Goal: Information Seeking & Learning: Learn about a topic

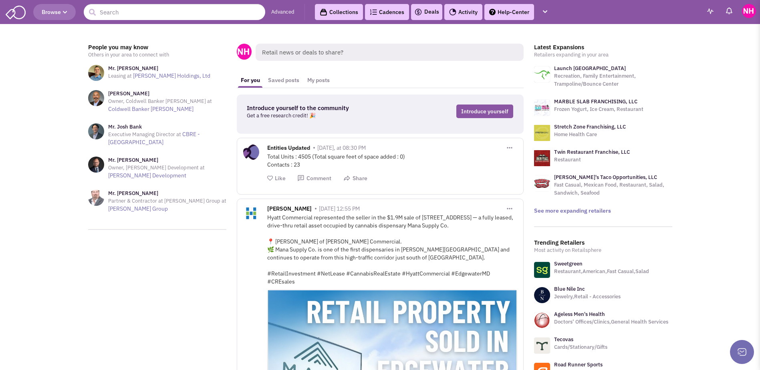
click at [283, 14] on link "Advanced" at bounding box center [282, 12] width 23 height 8
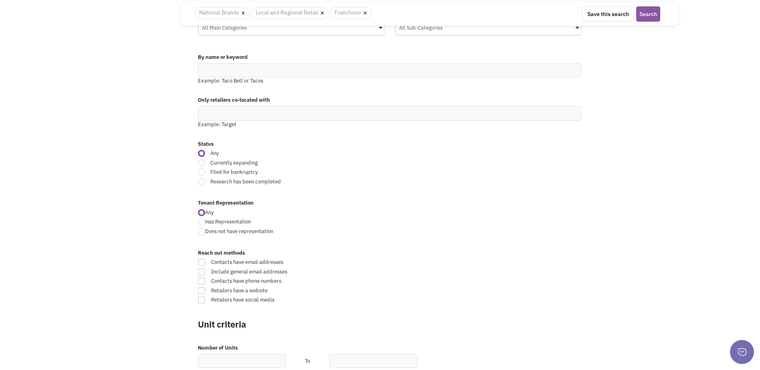
scroll to position [160, 0]
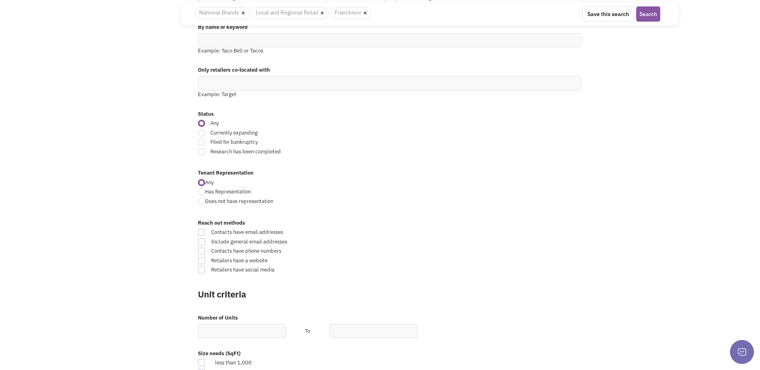
click at [222, 134] on span "Currently expanding" at bounding box center [329, 133] width 249 height 8
click at [454, 134] on input "Currently expanding" at bounding box center [456, 133] width 5 height 5
radio input "true"
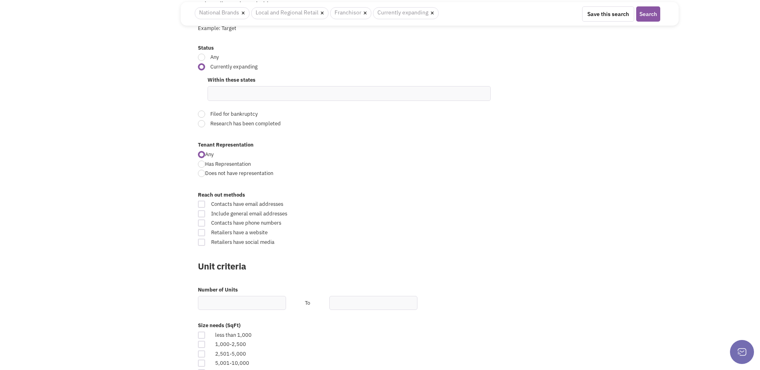
scroll to position [281, 0]
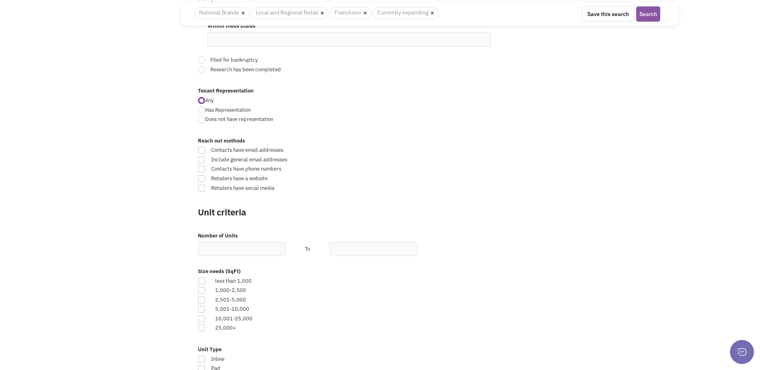
click at [268, 152] on span "Contacts have email addresses" at bounding box center [331, 151] width 250 height 8
click at [456, 152] on input "Contacts have email addresses" at bounding box center [458, 150] width 5 height 5
checkbox input "true"
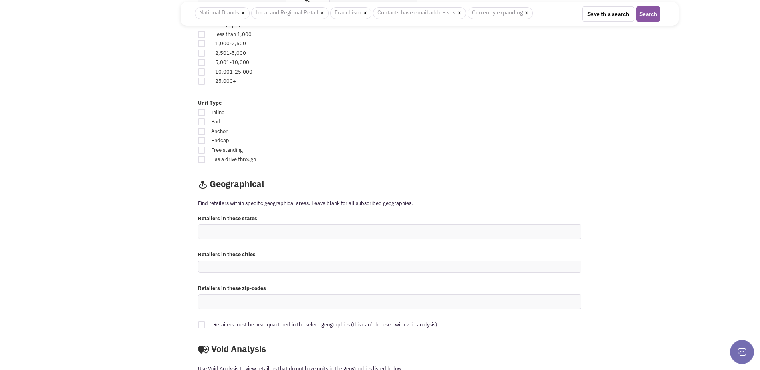
scroll to position [641, 0]
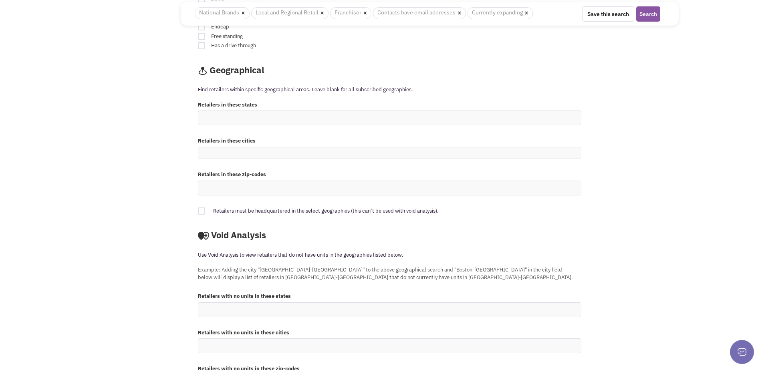
click at [275, 120] on ul at bounding box center [389, 118] width 383 height 14
click at [0, 0] on select at bounding box center [0, 0] width 0 height 0
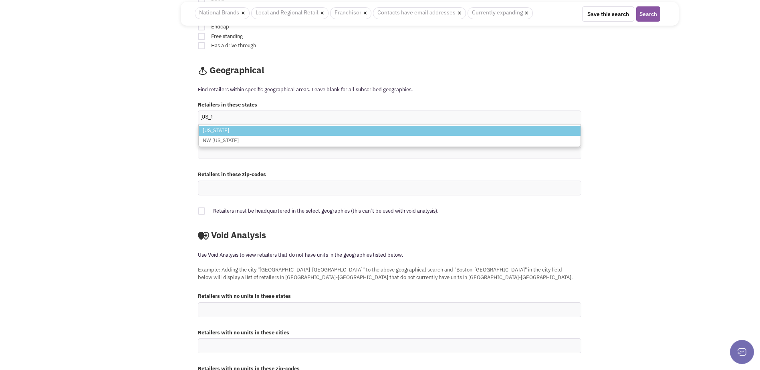
type input "ohio"
click at [275, 127] on li "Ohio" at bounding box center [390, 131] width 382 height 10
click at [0, 0] on select "ohio Ohio NW Ohio" at bounding box center [0, 0] width 0 height 0
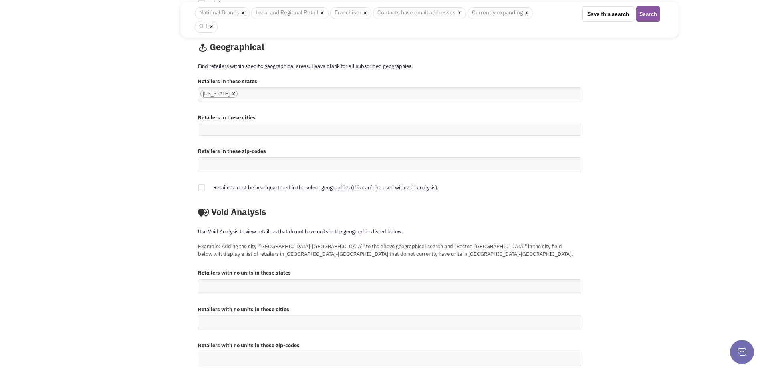
scroll to position [689, 0]
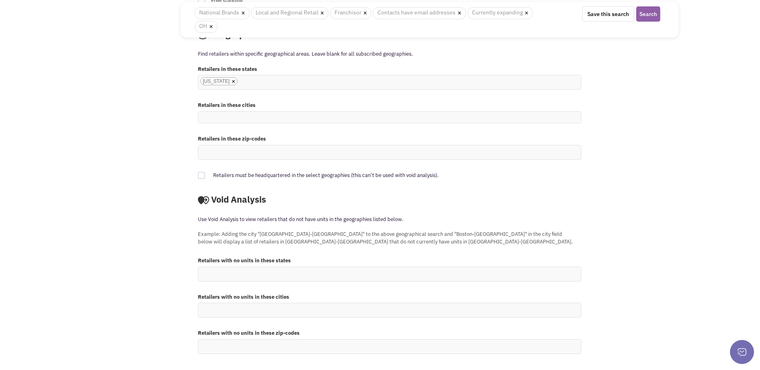
click at [647, 17] on button "Search" at bounding box center [648, 13] width 24 height 15
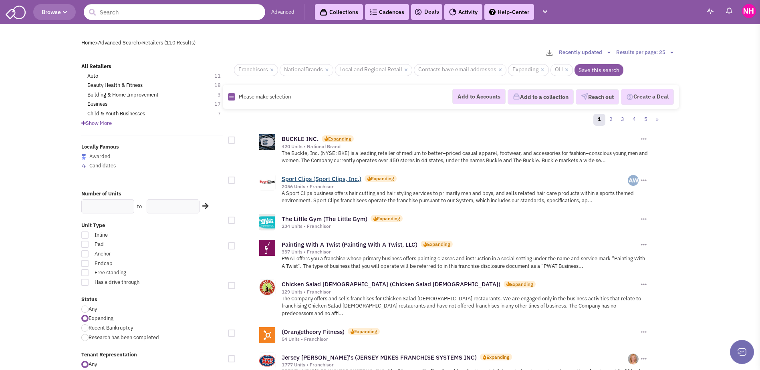
click at [329, 176] on link "Sport Clips (Sport Clips, Inc.)" at bounding box center [322, 179] width 80 height 8
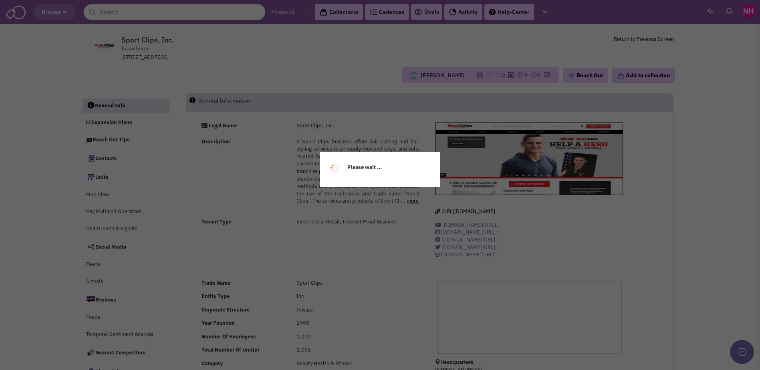
select select
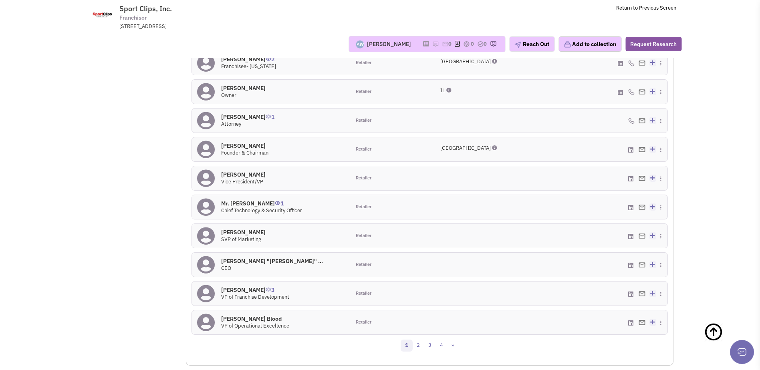
scroll to position [722, 0]
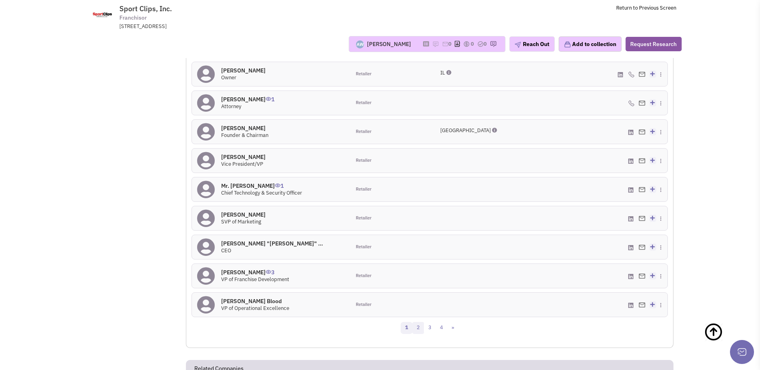
click at [415, 331] on link "2" at bounding box center [418, 328] width 12 height 12
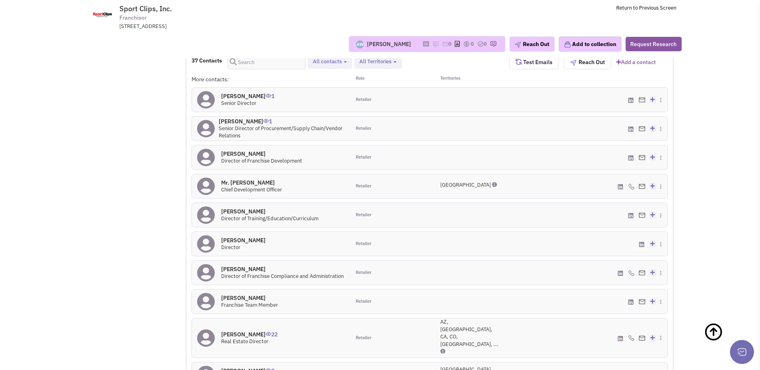
scroll to position [802, 0]
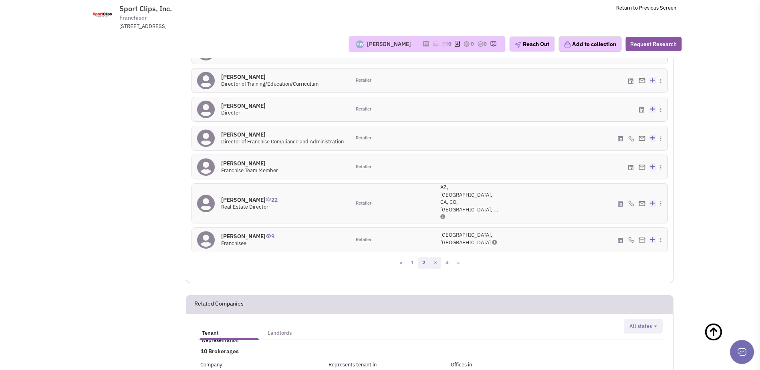
click at [436, 257] on link "3" at bounding box center [436, 263] width 12 height 12
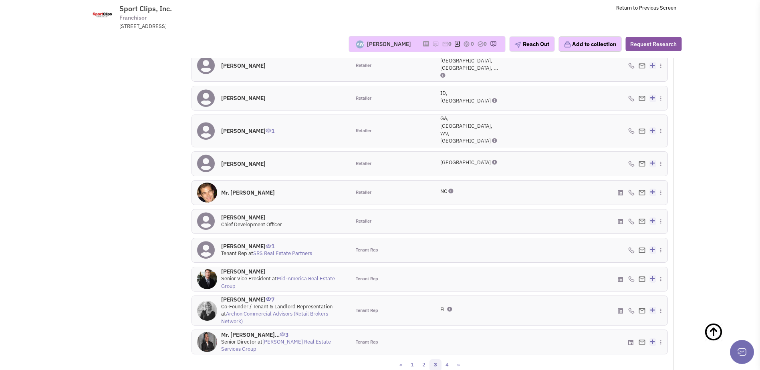
scroll to position [740, 0]
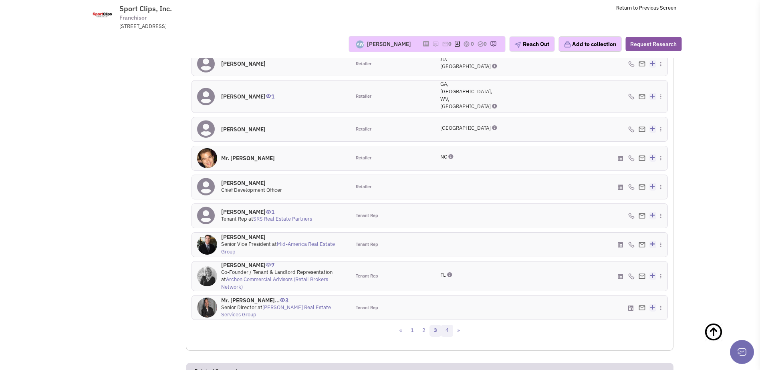
click at [451, 325] on link "4" at bounding box center [447, 331] width 12 height 12
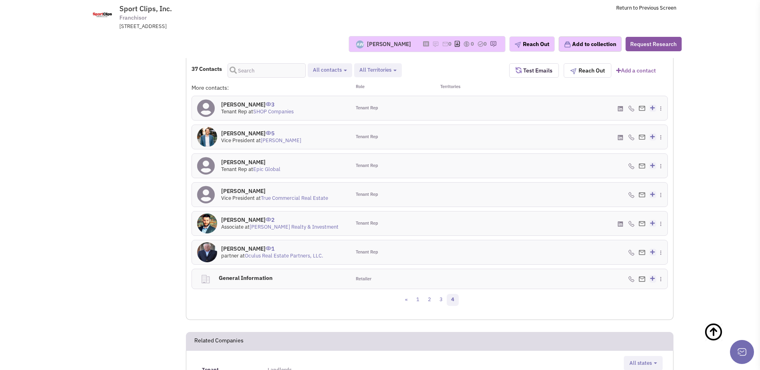
scroll to position [660, 0]
click at [443, 299] on link "3" at bounding box center [441, 299] width 12 height 12
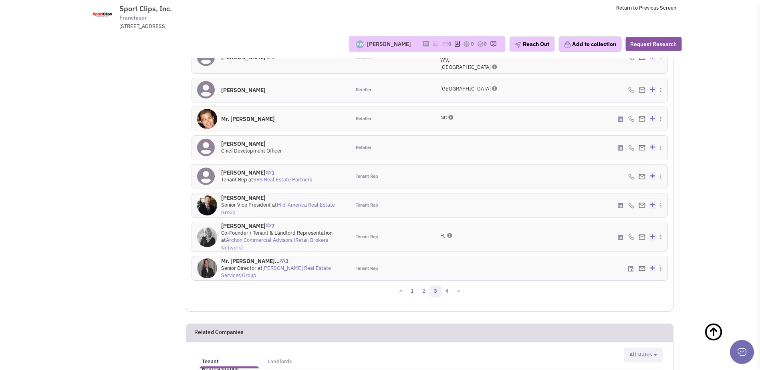
scroll to position [780, 0]
click at [423, 285] on link "2" at bounding box center [424, 291] width 12 height 12
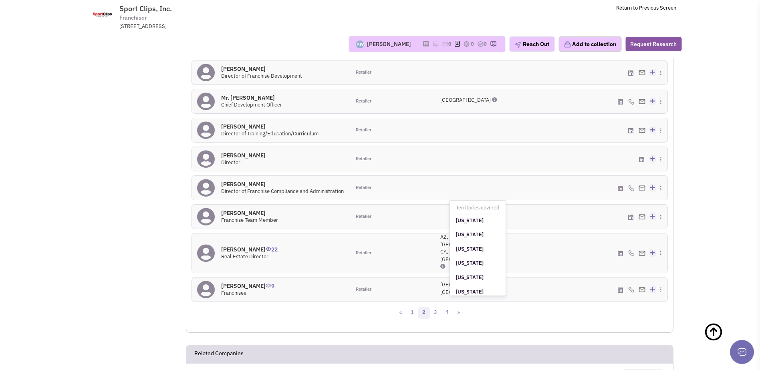
scroll to position [441, 0]
click at [250, 246] on h4 "Joel Reichman 22" at bounding box center [249, 249] width 57 height 7
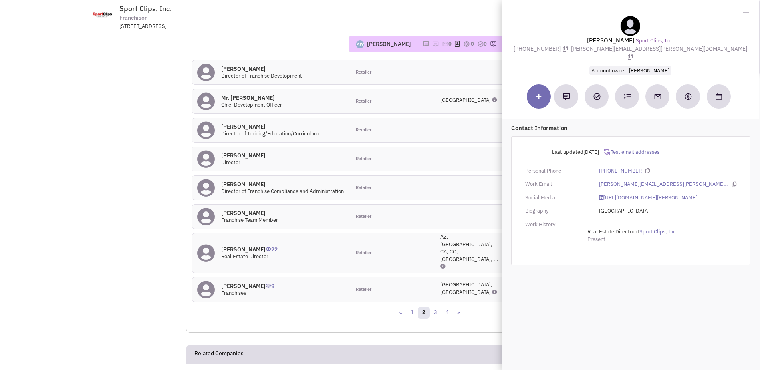
click at [322, 21] on span "Sport Clips, Inc. Franchisor 110 Briarwood, Georgetown, TX, 78628" at bounding box center [228, 17] width 201 height 26
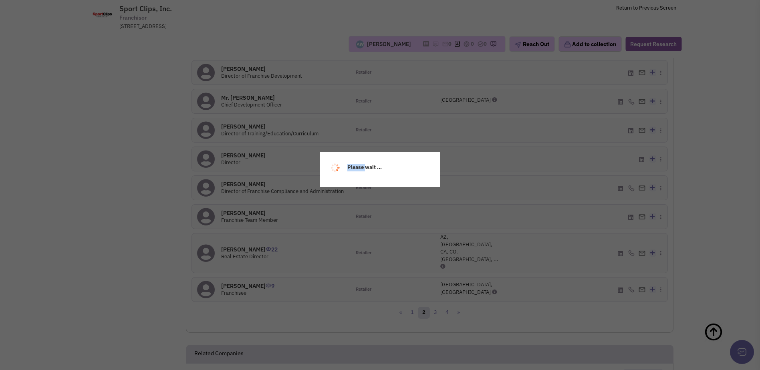
click at [157, 206] on div "Please wait ..." at bounding box center [380, 185] width 760 height 370
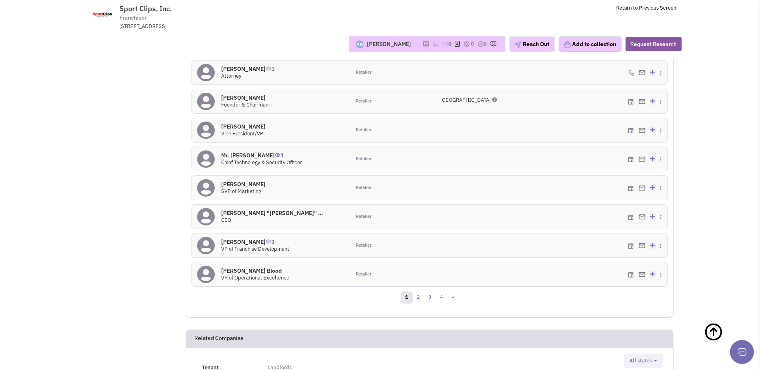
drag, startPoint x: 157, startPoint y: 206, endPoint x: 111, endPoint y: 200, distance: 46.1
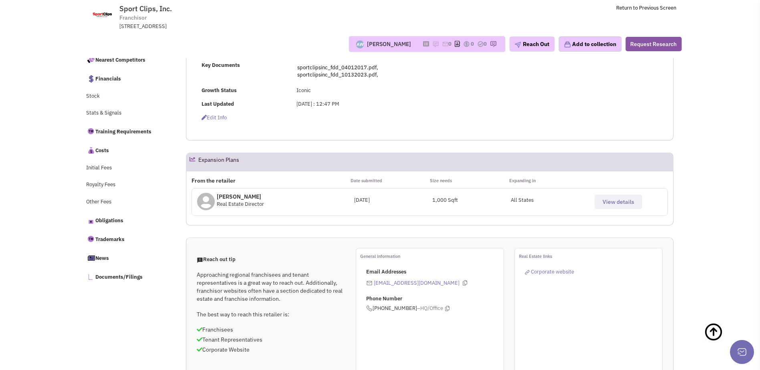
scroll to position [0, 0]
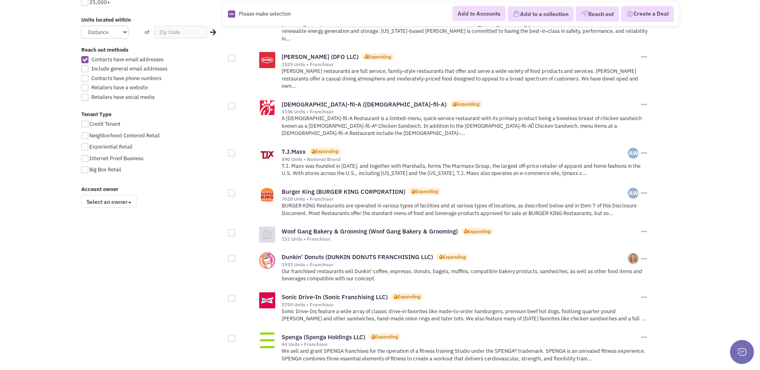
scroll to position [521, 0]
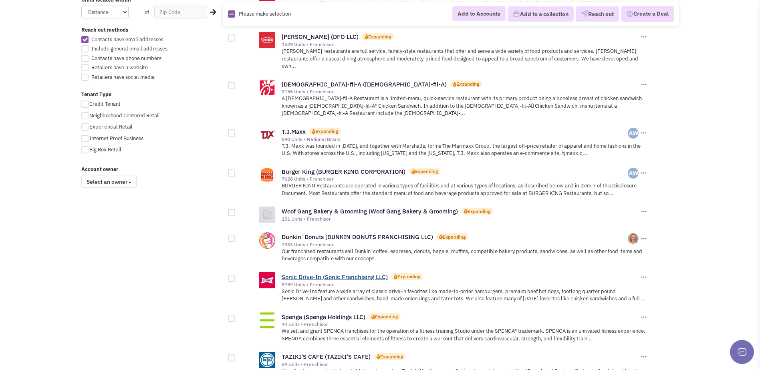
click at [362, 273] on link "Sonic Drive-In (Sonic Franchising LLC)" at bounding box center [335, 277] width 106 height 8
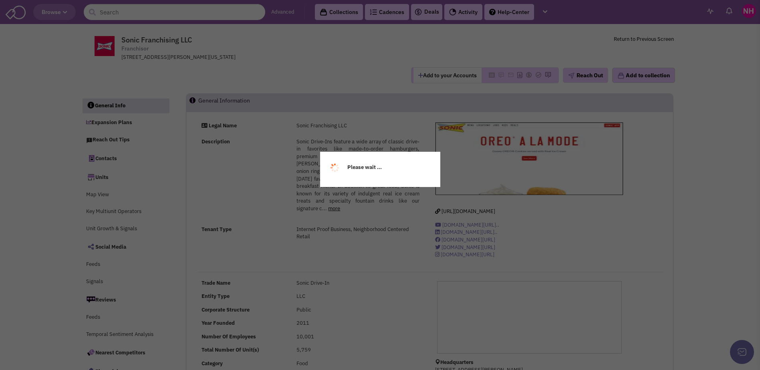
select select
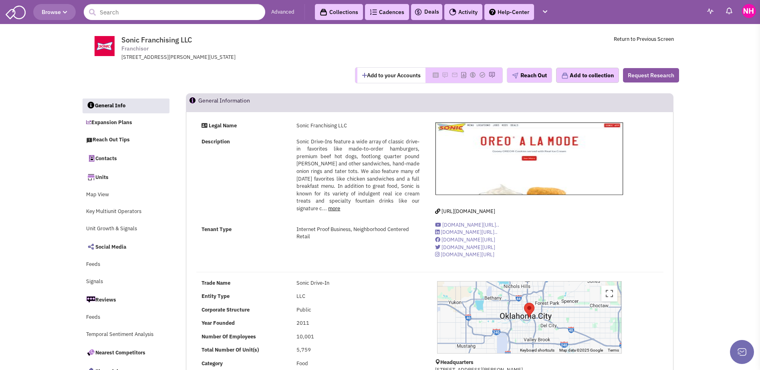
select select
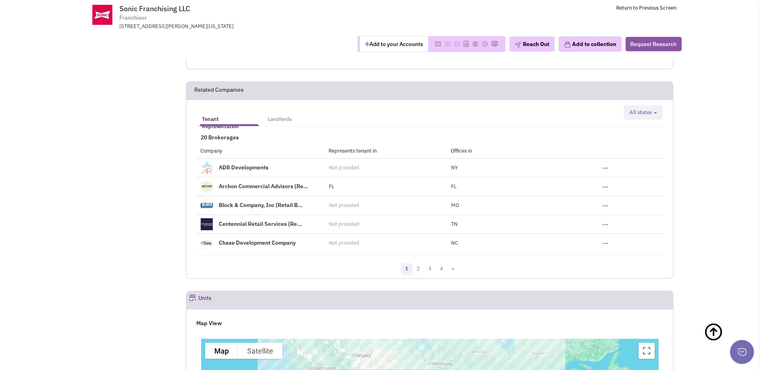
scroll to position [1180, 0]
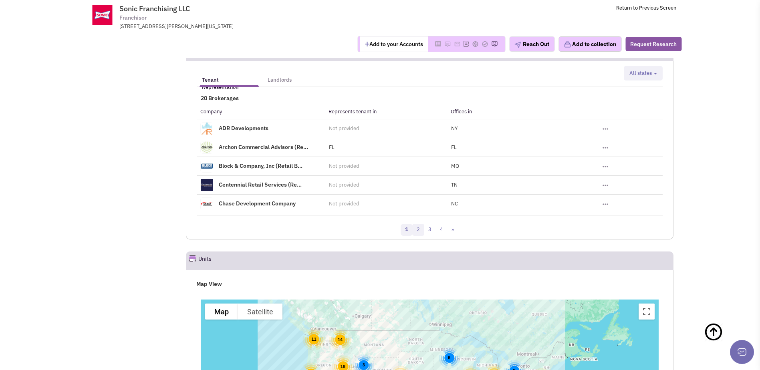
click at [421, 224] on link "2" at bounding box center [418, 230] width 12 height 12
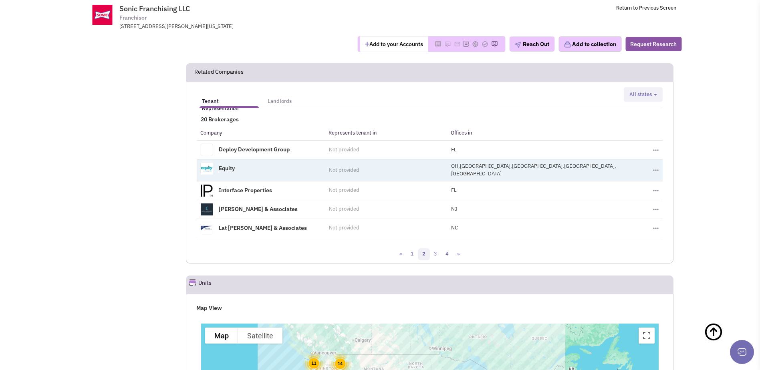
scroll to position [1140, 0]
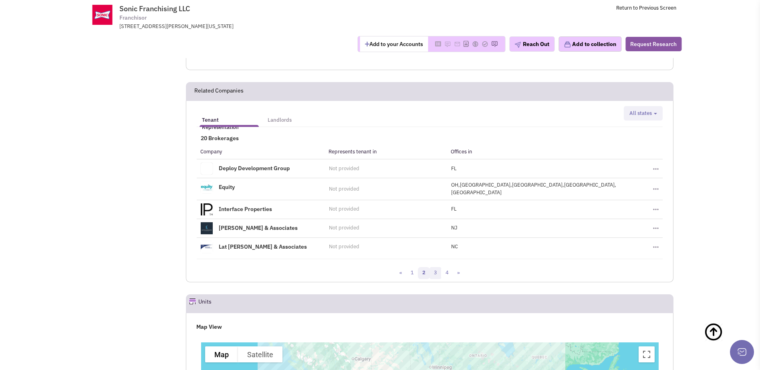
click at [436, 267] on link "3" at bounding box center [436, 273] width 12 height 12
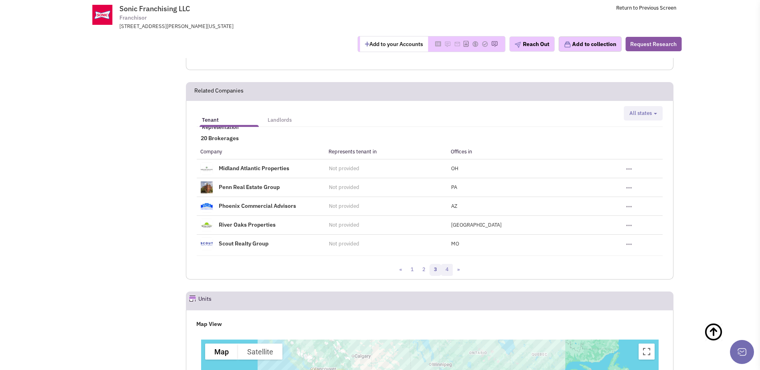
click at [446, 264] on link "4" at bounding box center [447, 270] width 12 height 12
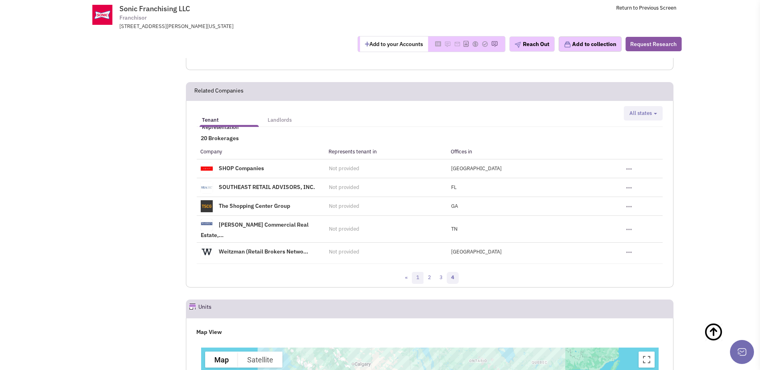
click at [422, 272] on link "1" at bounding box center [418, 278] width 12 height 12
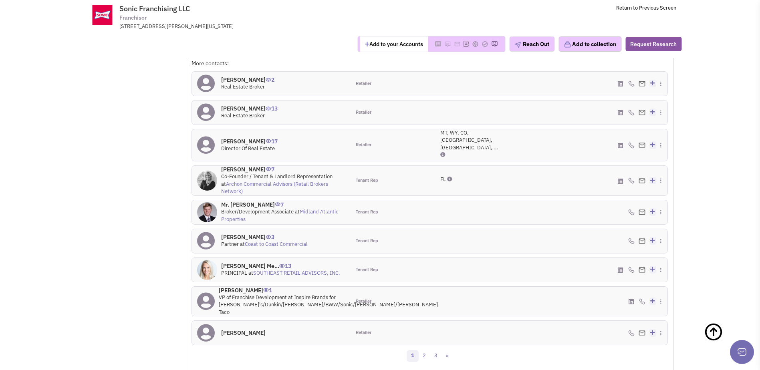
scroll to position [820, 0]
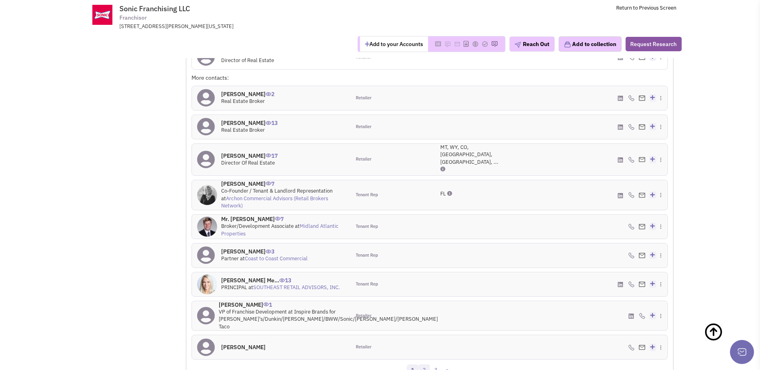
click at [426, 365] on link "2" at bounding box center [424, 371] width 12 height 12
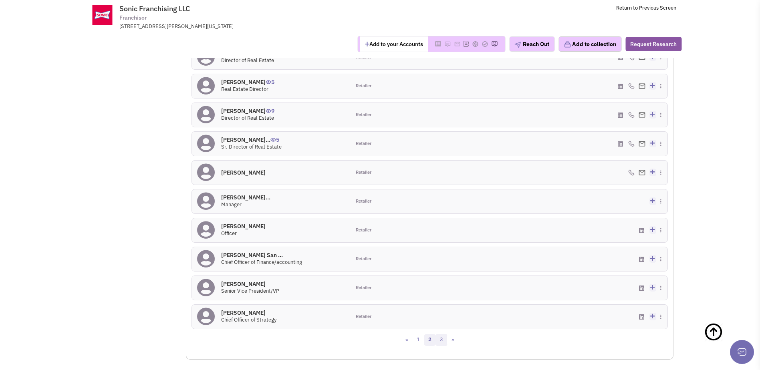
click at [440, 334] on link "3" at bounding box center [442, 340] width 12 height 12
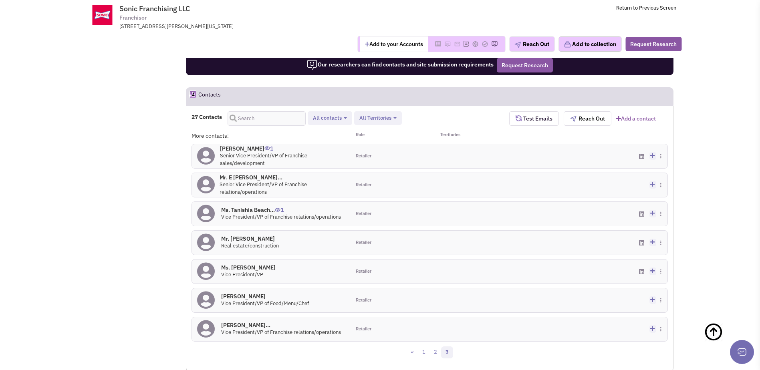
scroll to position [739, 0]
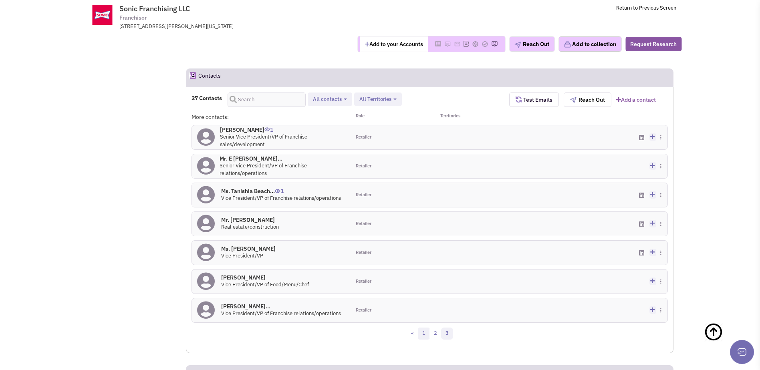
click at [426, 328] on link "1" at bounding box center [424, 334] width 12 height 12
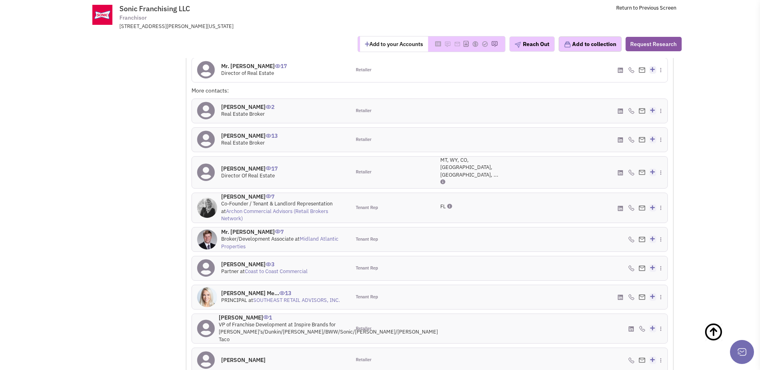
scroll to position [820, 0]
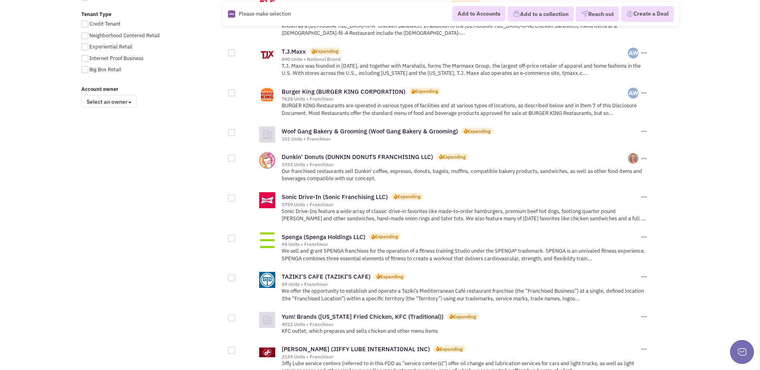
scroll to position [641, 0]
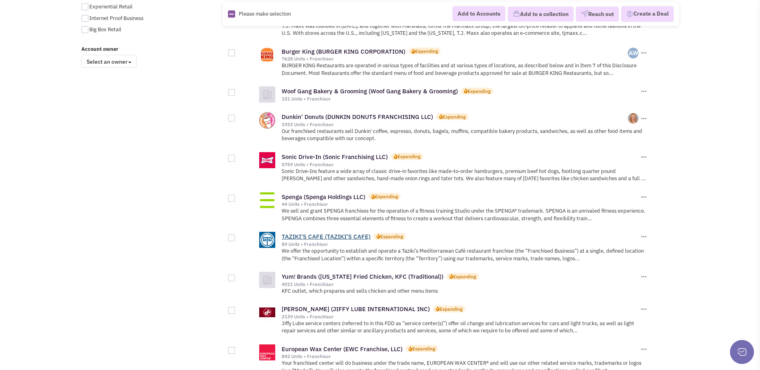
click at [363, 233] on link "TAZIKI'S CAFE (TAZIKI'S CAFE)" at bounding box center [326, 237] width 89 height 8
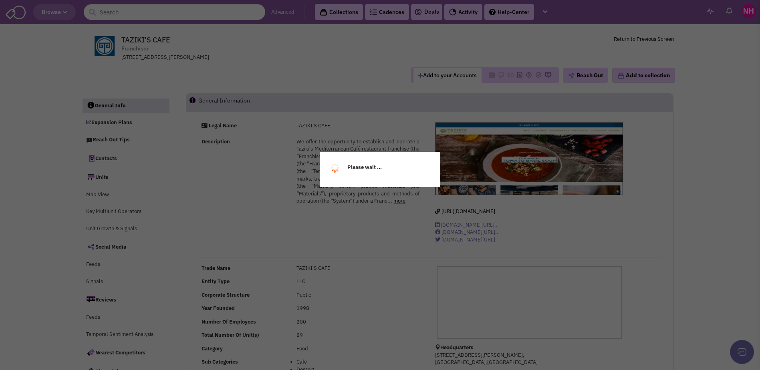
select select
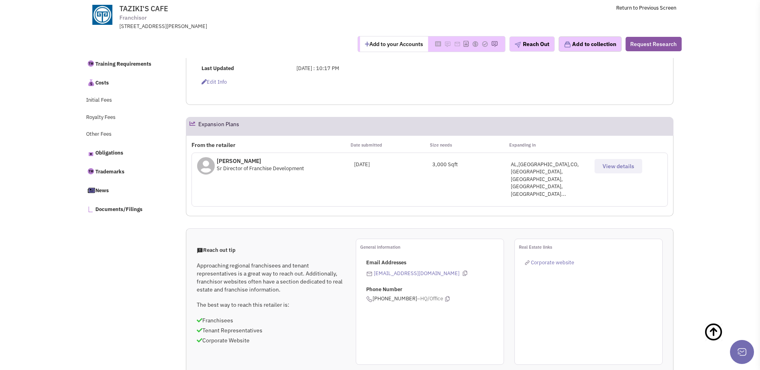
scroll to position [321, 0]
click at [536, 166] on div "AL,AR,CO,FL,GA,IN,KY..." at bounding box center [550, 180] width 79 height 37
click at [622, 166] on span "View details" at bounding box center [619, 167] width 32 height 7
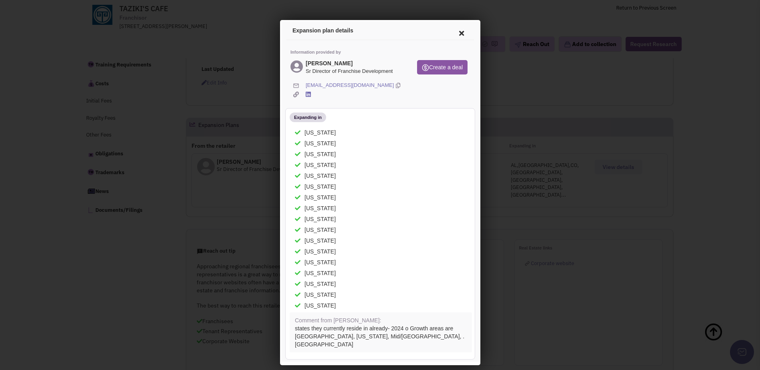
scroll to position [0, 0]
click at [456, 28] on icon at bounding box center [460, 31] width 17 height 19
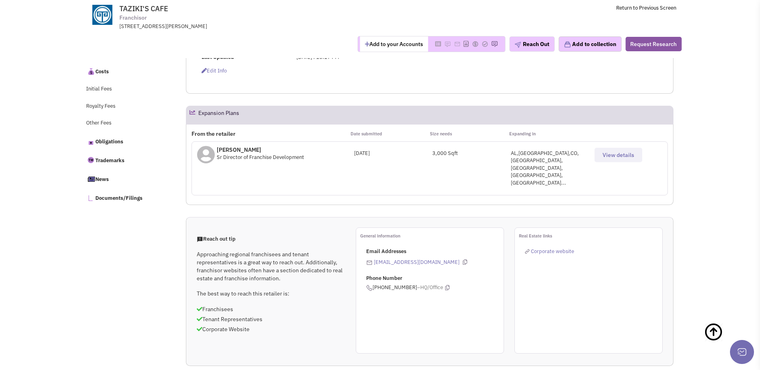
scroll to position [321, 0]
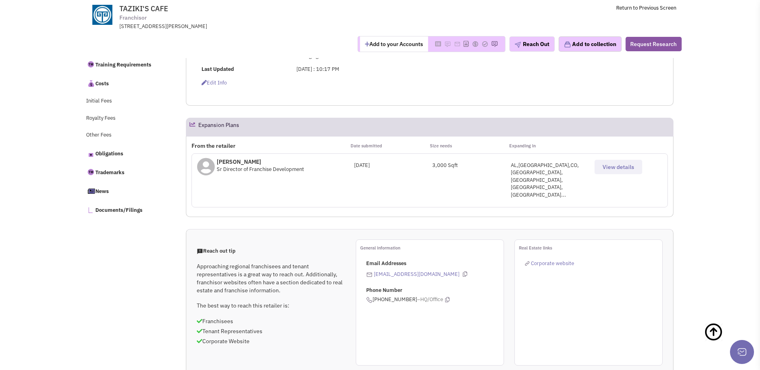
click at [628, 165] on span "View details" at bounding box center [619, 167] width 32 height 7
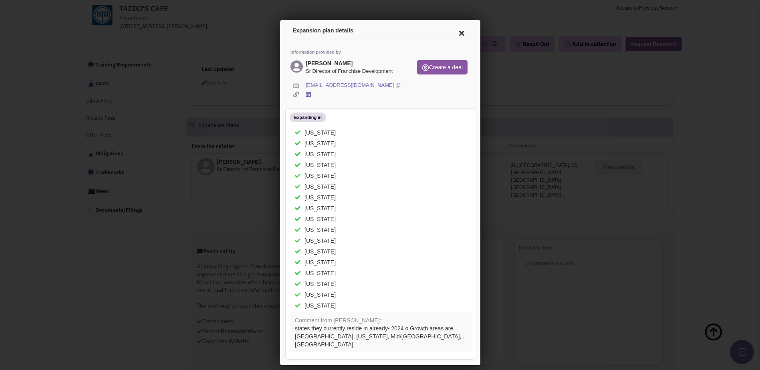
scroll to position [0, 0]
click at [394, 85] on icon at bounding box center [396, 85] width 4 height 8
click at [459, 32] on icon at bounding box center [460, 31] width 17 height 19
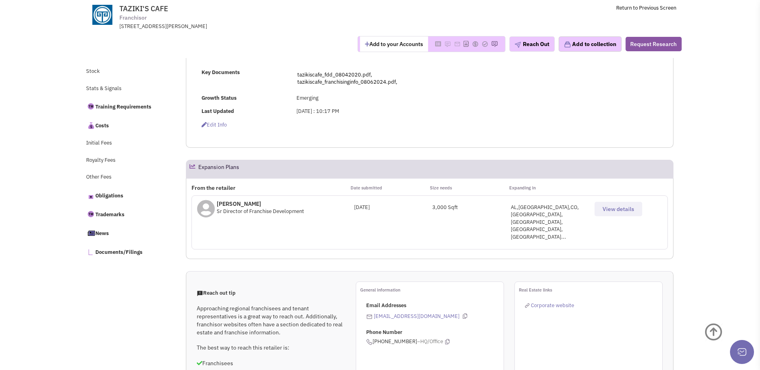
scroll to position [281, 0]
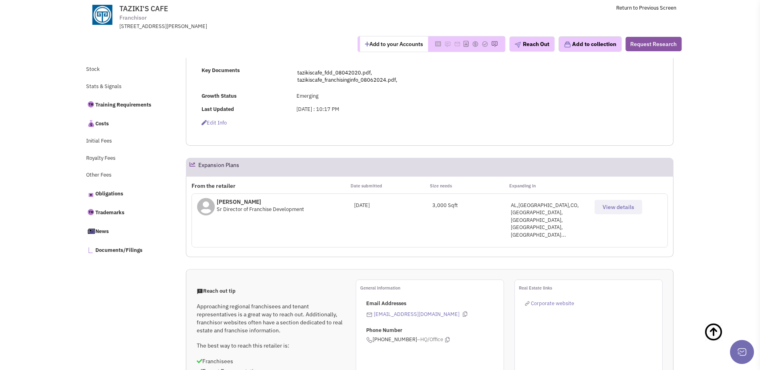
click at [626, 208] on span "View details" at bounding box center [619, 207] width 32 height 7
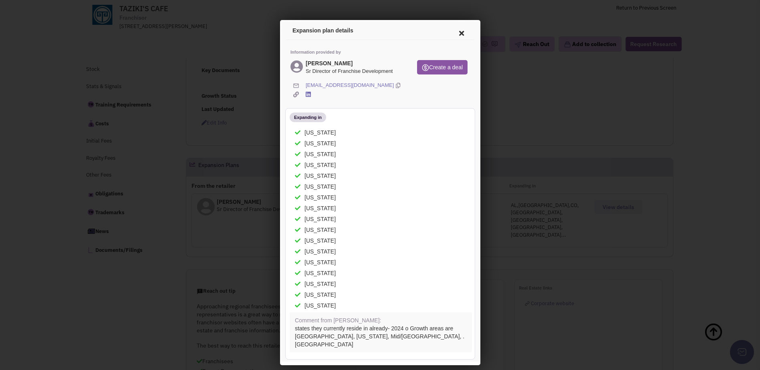
scroll to position [0, 0]
click at [458, 32] on icon at bounding box center [460, 31] width 17 height 19
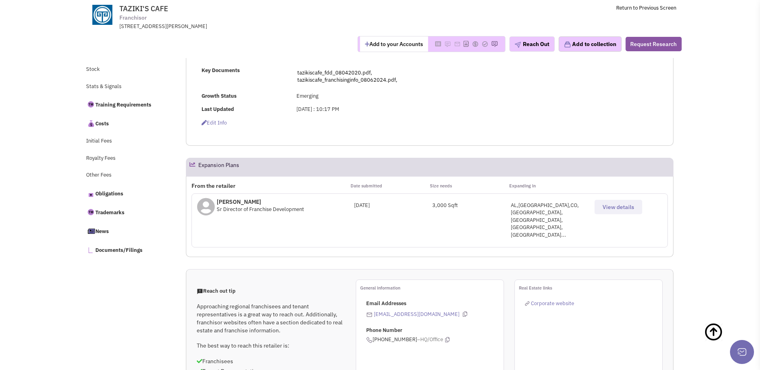
click at [631, 208] on span "View details" at bounding box center [619, 207] width 32 height 7
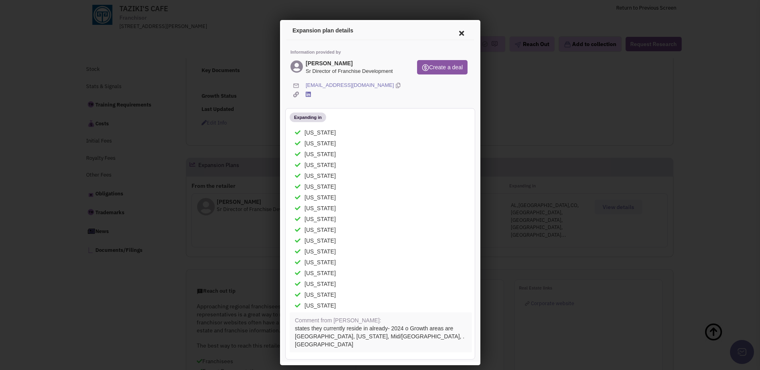
click at [452, 31] on icon at bounding box center [460, 31] width 17 height 19
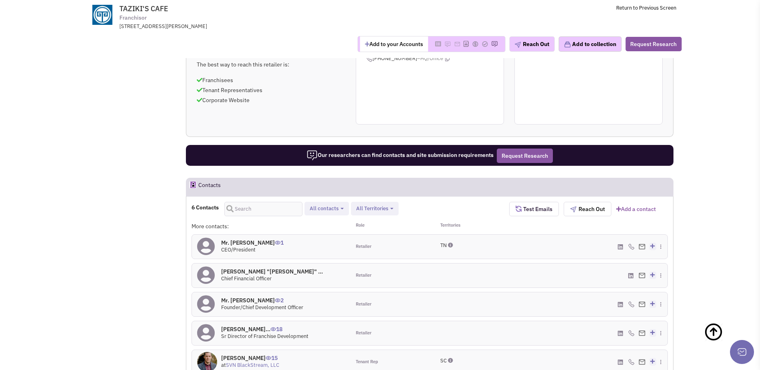
scroll to position [602, 0]
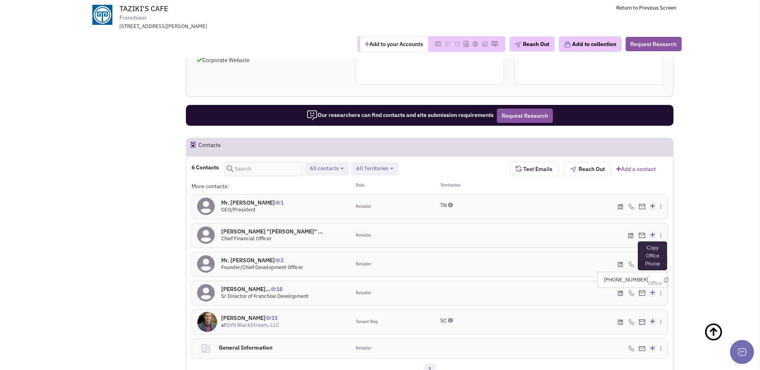
click at [664, 278] on icon at bounding box center [666, 280] width 4 height 5
drag, startPoint x: 87, startPoint y: 130, endPoint x: 79, endPoint y: 101, distance: 30.1
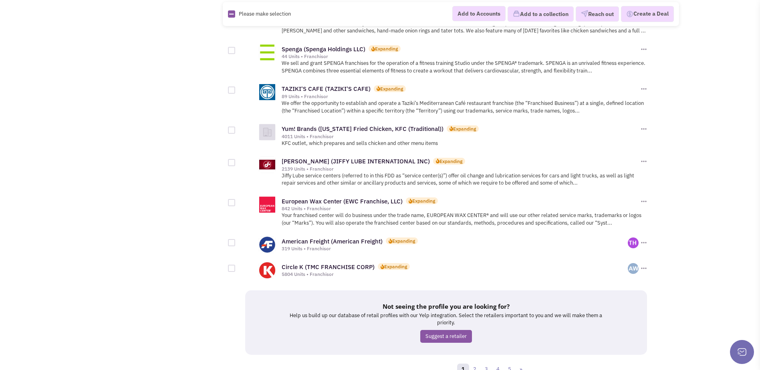
scroll to position [794, 0]
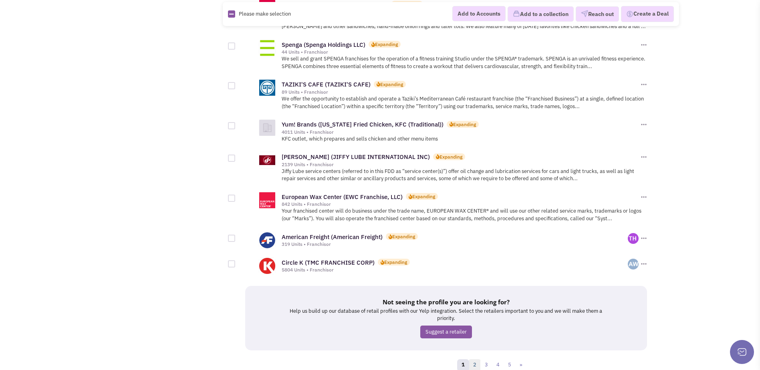
click at [475, 359] on link "2" at bounding box center [475, 365] width 12 height 12
